Goal: Information Seeking & Learning: Find specific fact

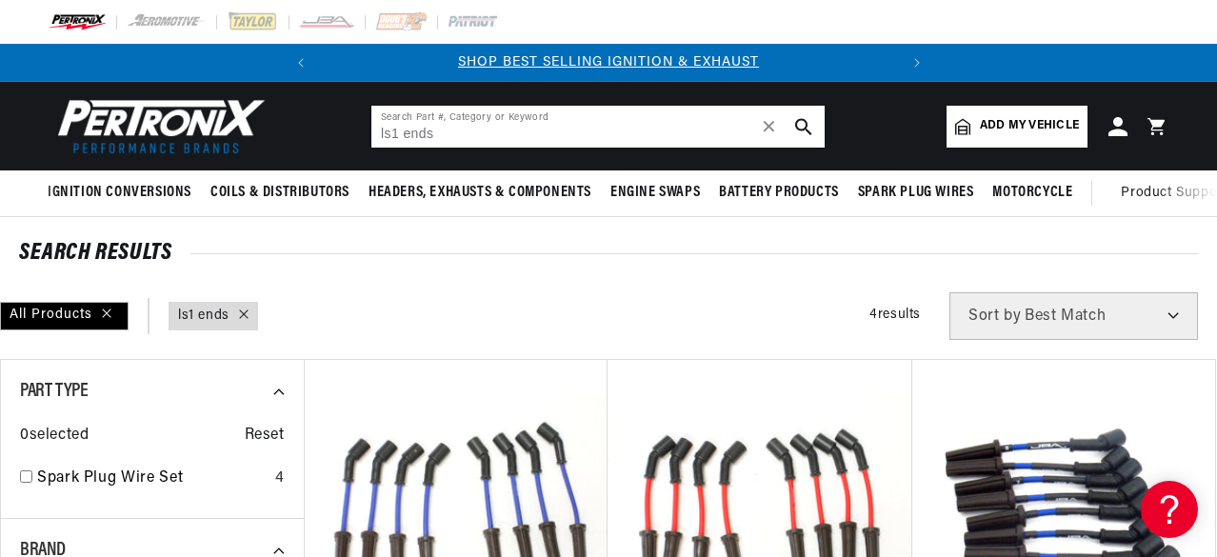
click at [493, 137] on input "ls1 ends" at bounding box center [597, 127] width 453 height 42
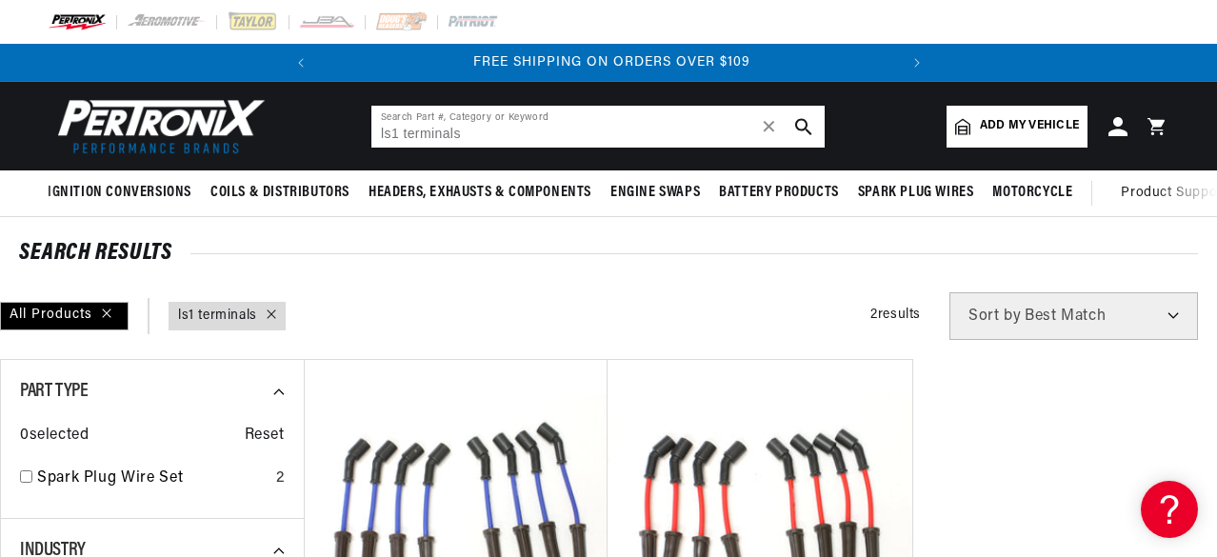
scroll to position [0, 577]
click at [808, 123] on icon "search button" at bounding box center [803, 126] width 17 height 17
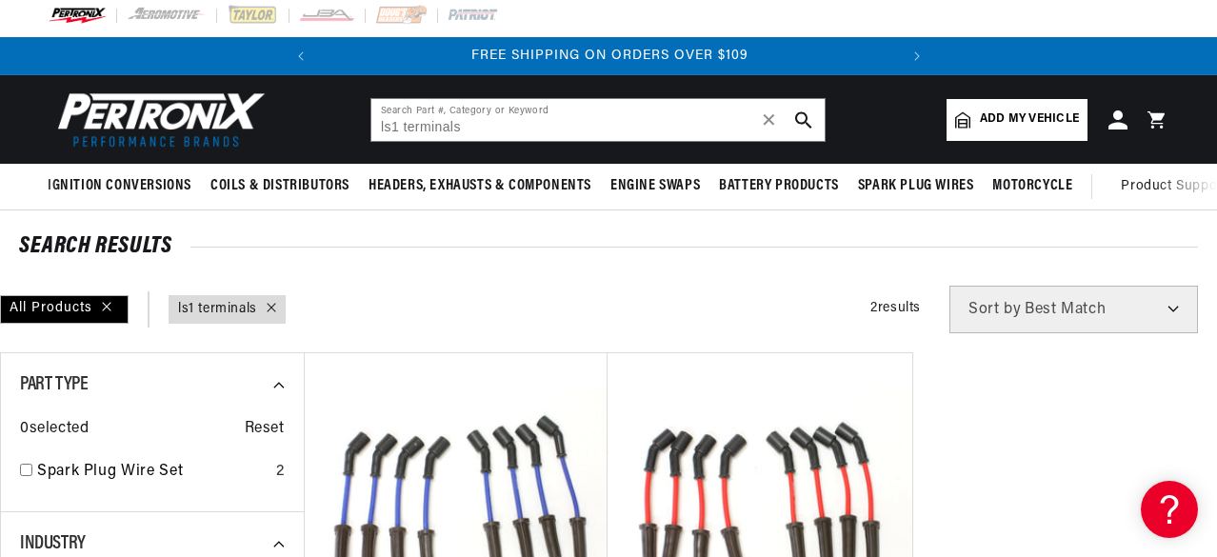
scroll to position [2, 0]
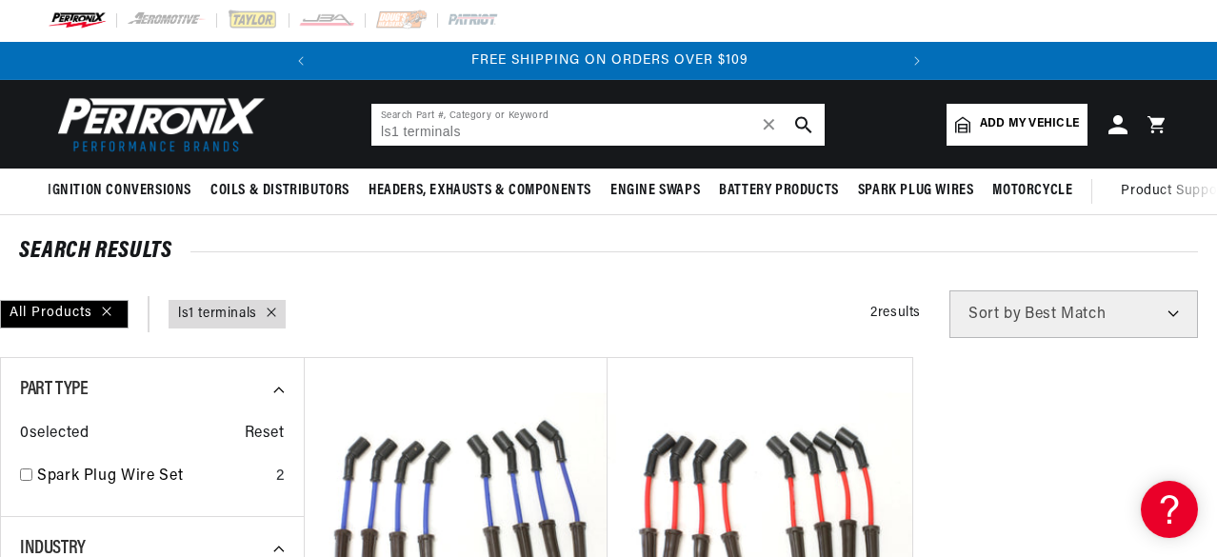
click at [511, 138] on input "ls1 terminals" at bounding box center [597, 125] width 453 height 42
type input "ls1 boots"
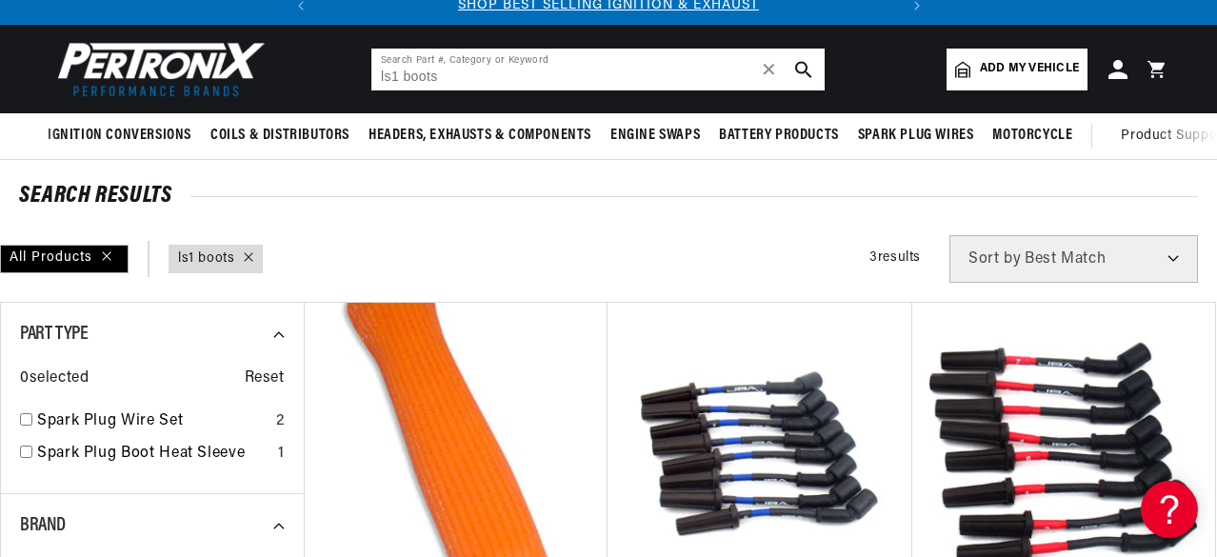
scroll to position [47, 0]
